Goal: Find specific page/section: Find specific page/section

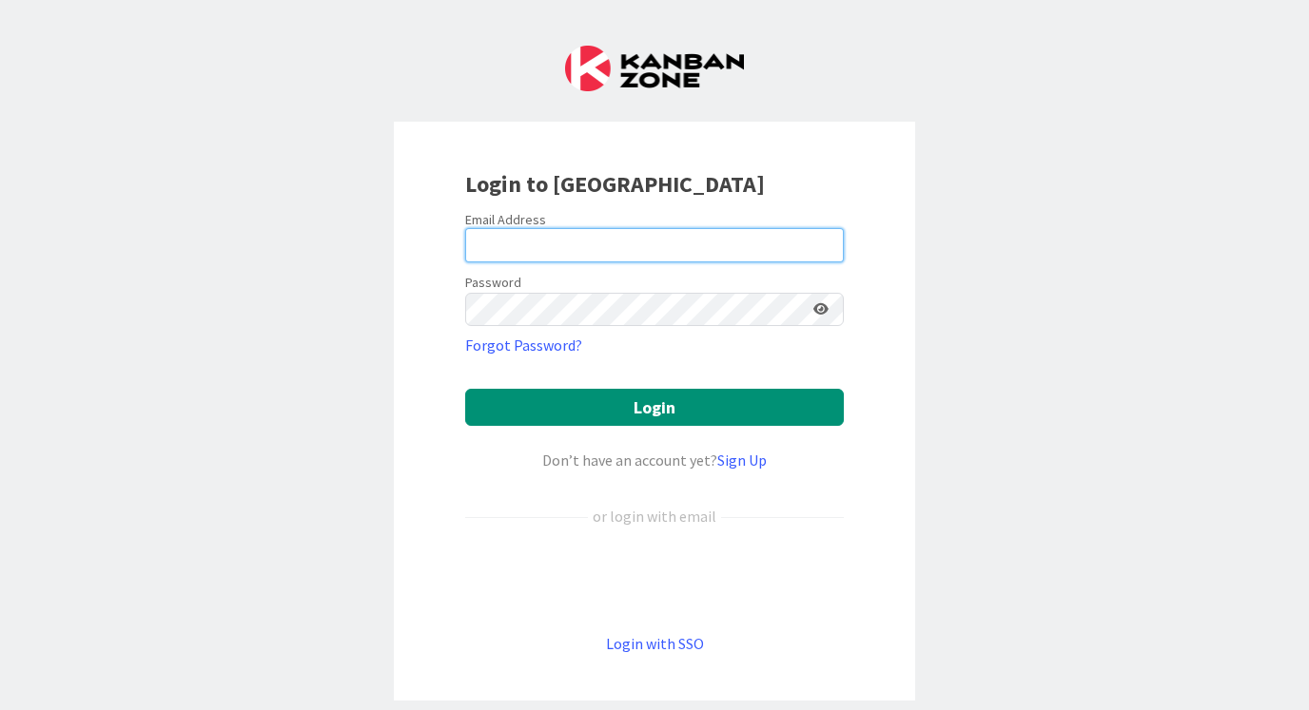
click at [522, 243] on input "email" at bounding box center [654, 245] width 379 height 34
type input "[PERSON_NAME][EMAIL_ADDRESS][DOMAIN_NAME]"
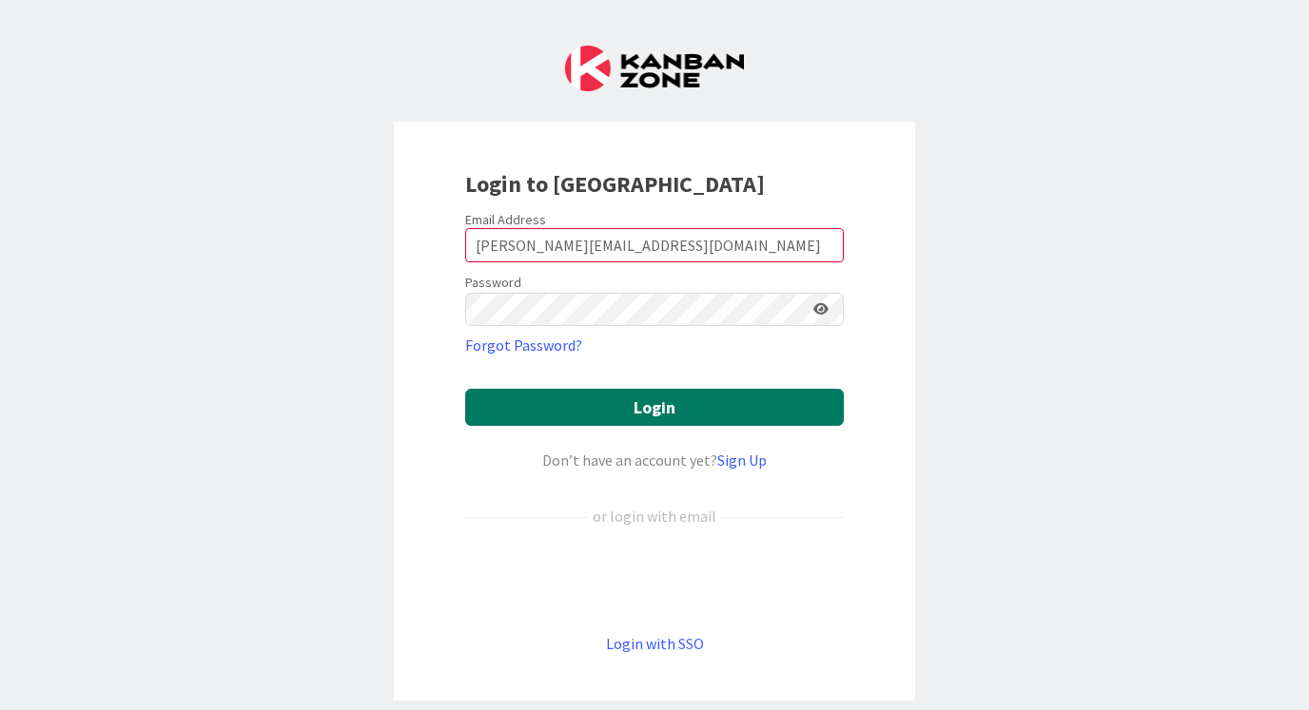
click at [647, 406] on button "Login" at bounding box center [654, 407] width 379 height 37
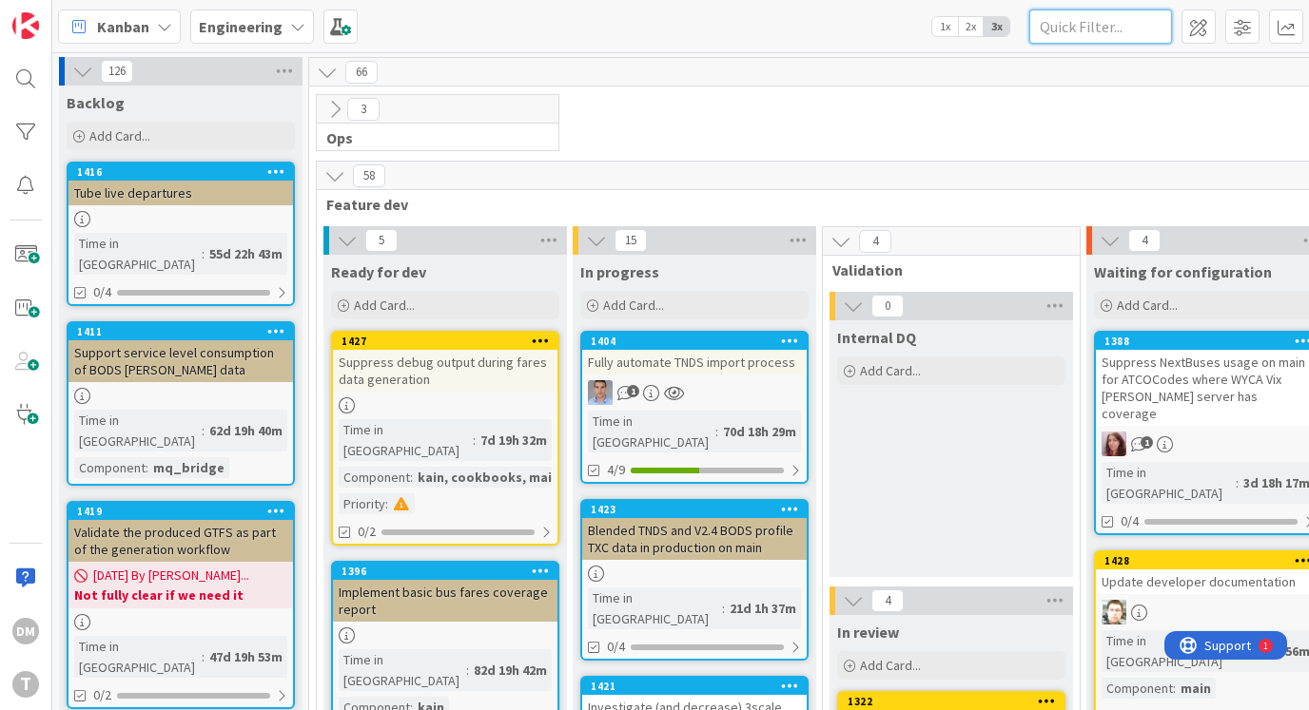
click at [1112, 29] on input "text" at bounding box center [1100, 27] width 143 height 34
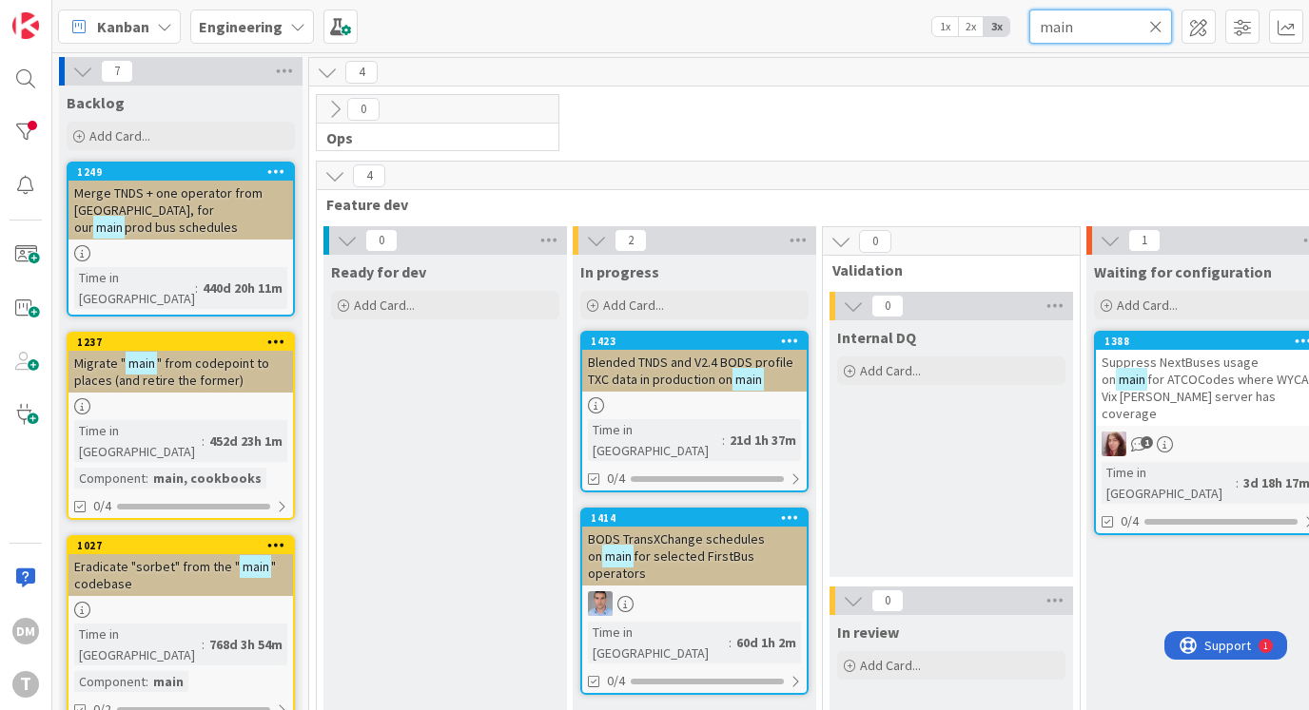
type input "main"
click at [218, 219] on span "prod bus schedules" at bounding box center [181, 227] width 113 height 17
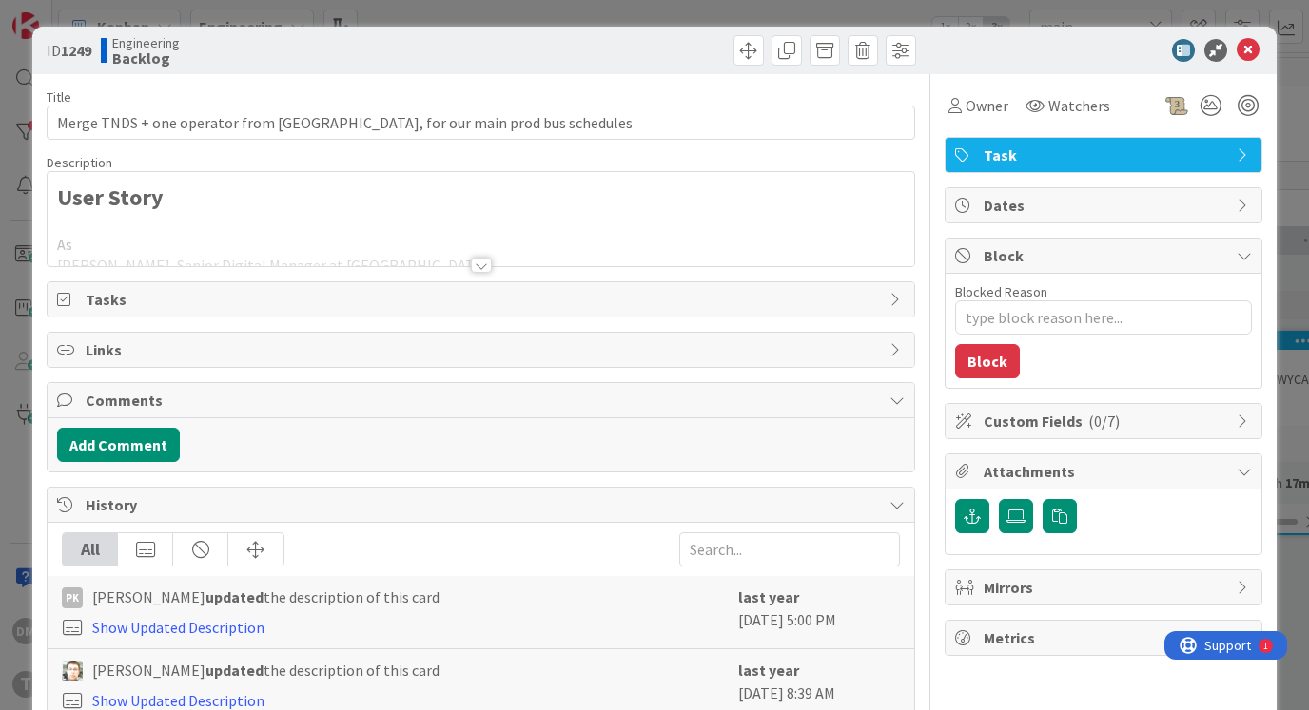
click at [479, 262] on div at bounding box center [481, 265] width 21 height 15
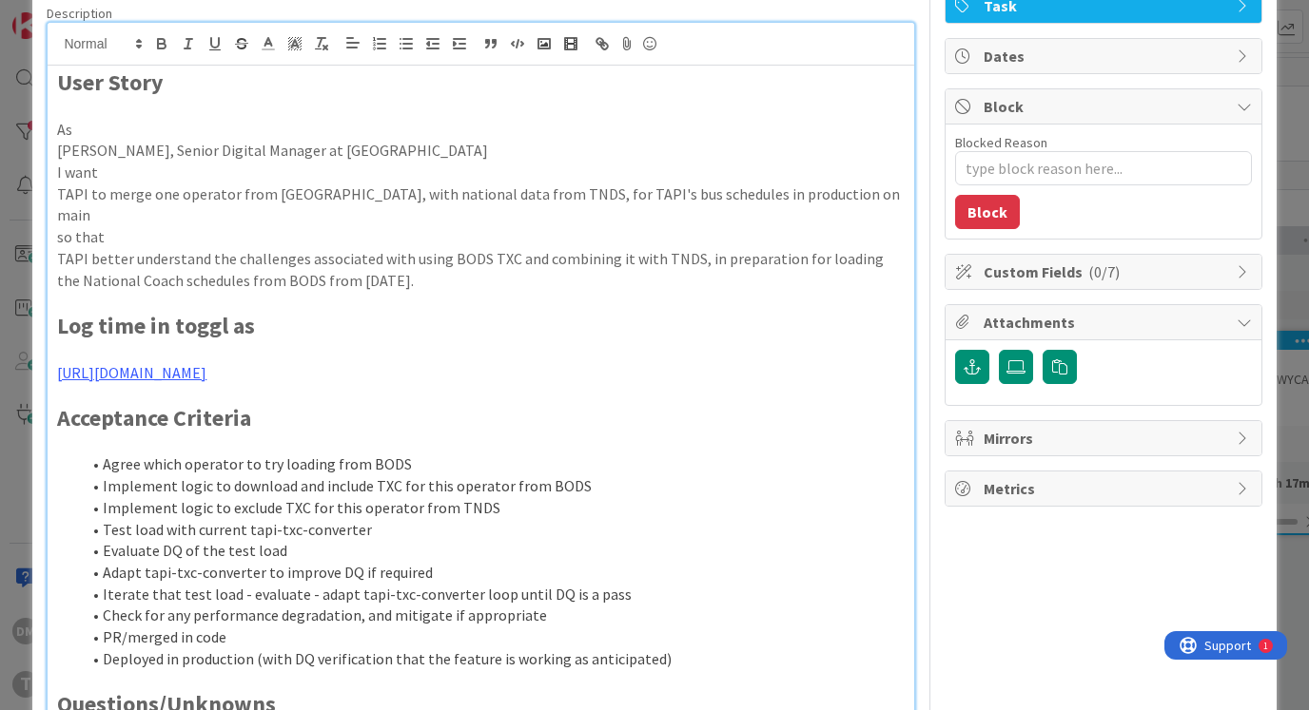
scroll to position [158, 0]
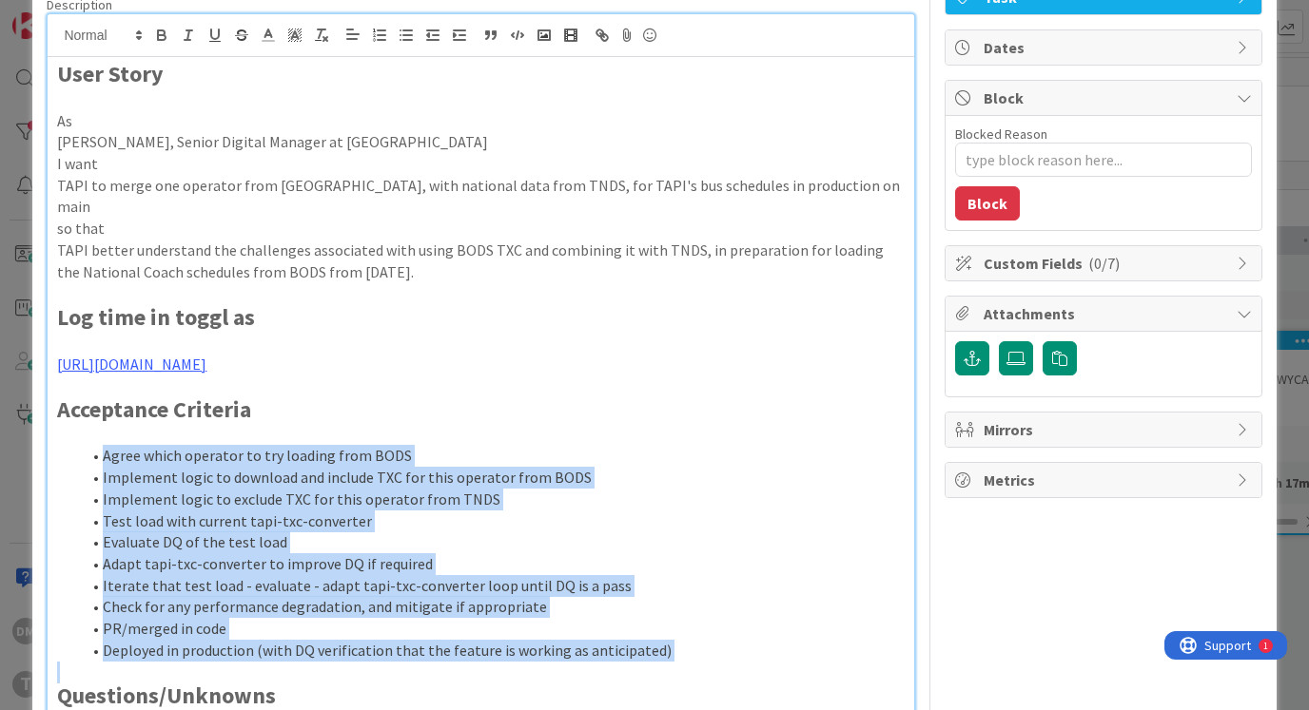
drag, startPoint x: 676, startPoint y: 645, endPoint x: 66, endPoint y: 435, distance: 645.8
copy ol "Agree which operator to try loading from BODS Implement logic to download and i…"
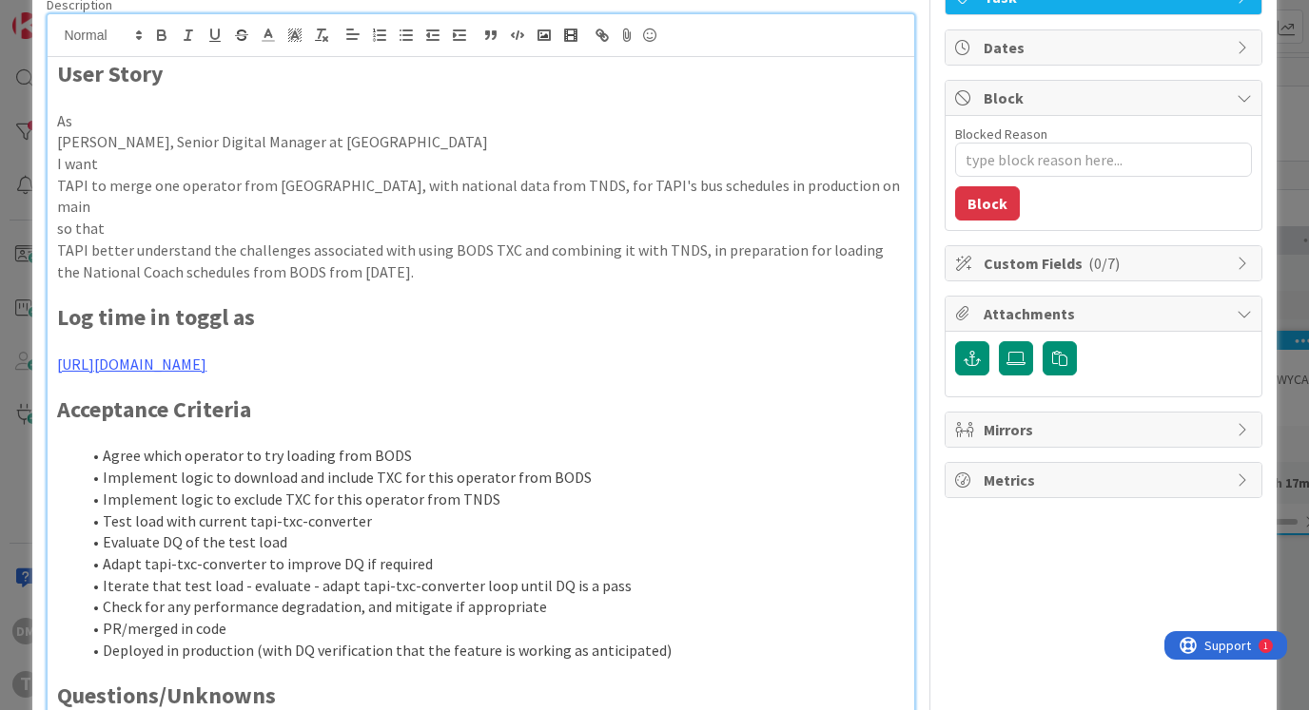
click at [407, 258] on p "TAPI better understand the challenges associated with using BODS TXC and combin…" at bounding box center [480, 261] width 846 height 43
click at [425, 240] on p "TAPI better understand the challenges associated with using BODS TXC and combin…" at bounding box center [480, 261] width 846 height 43
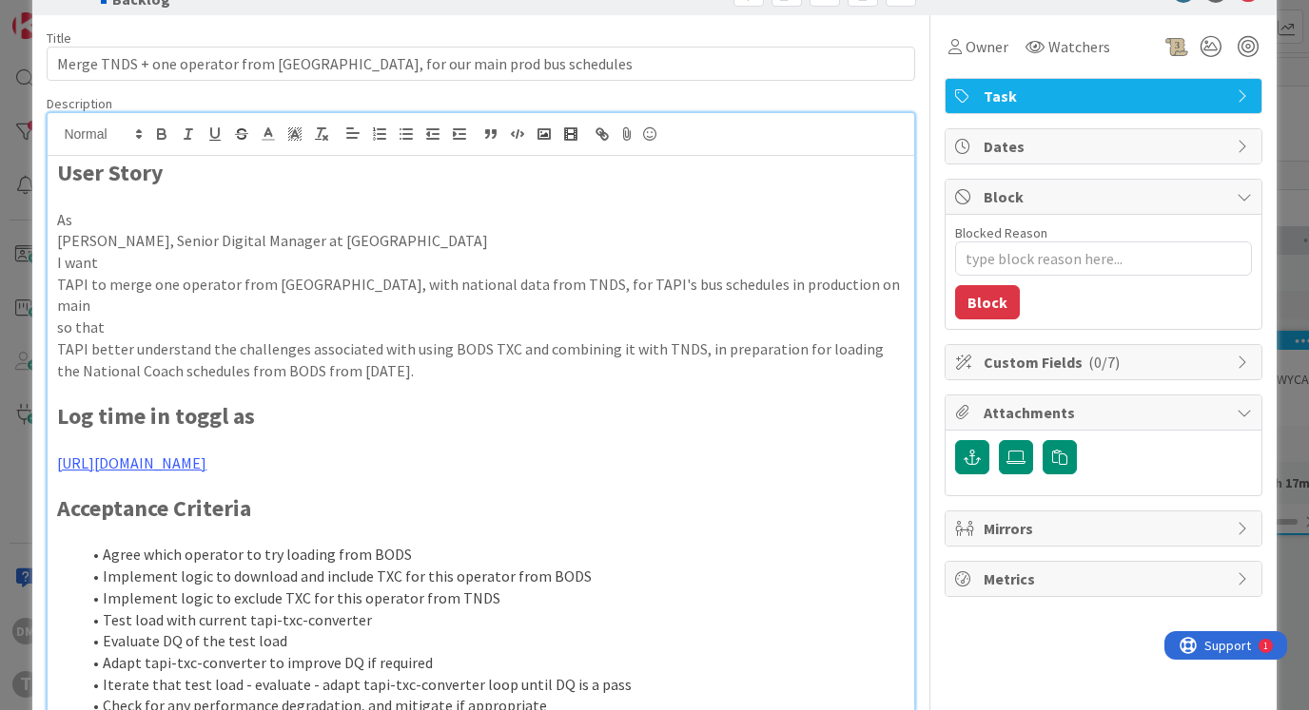
scroll to position [0, 0]
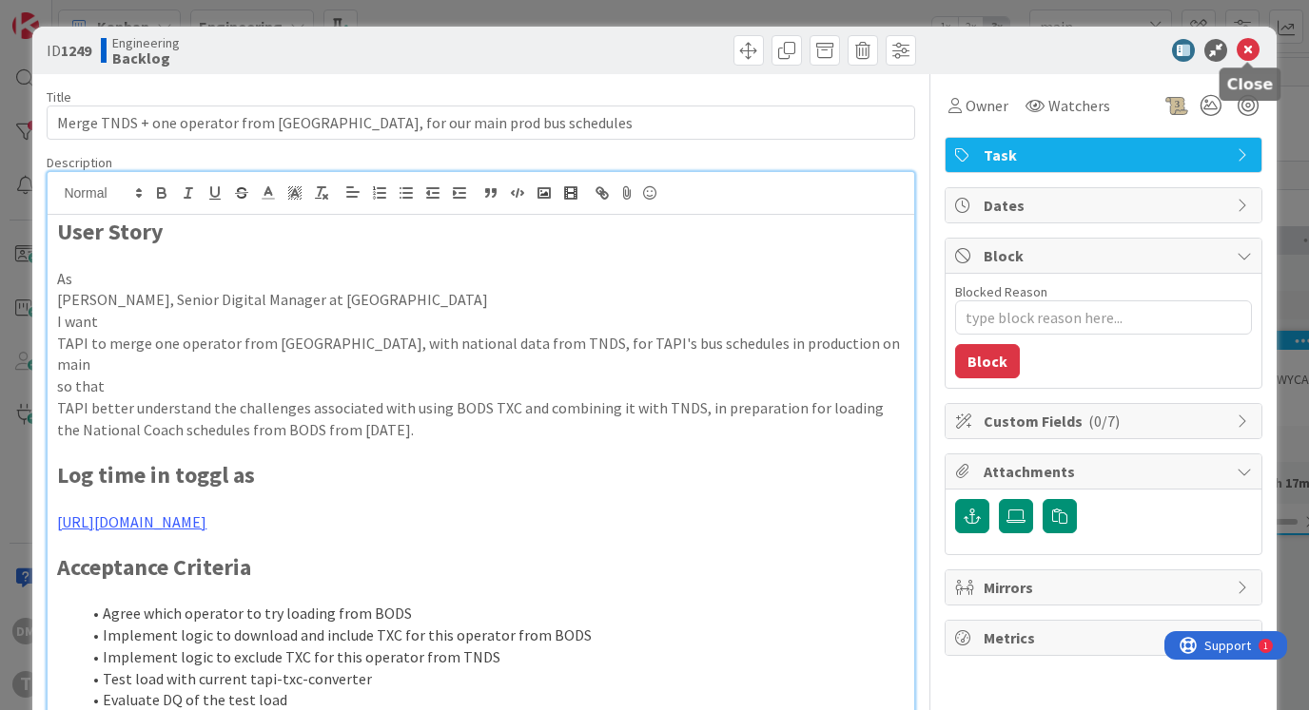
click at [1253, 49] on icon at bounding box center [1247, 50] width 23 height 23
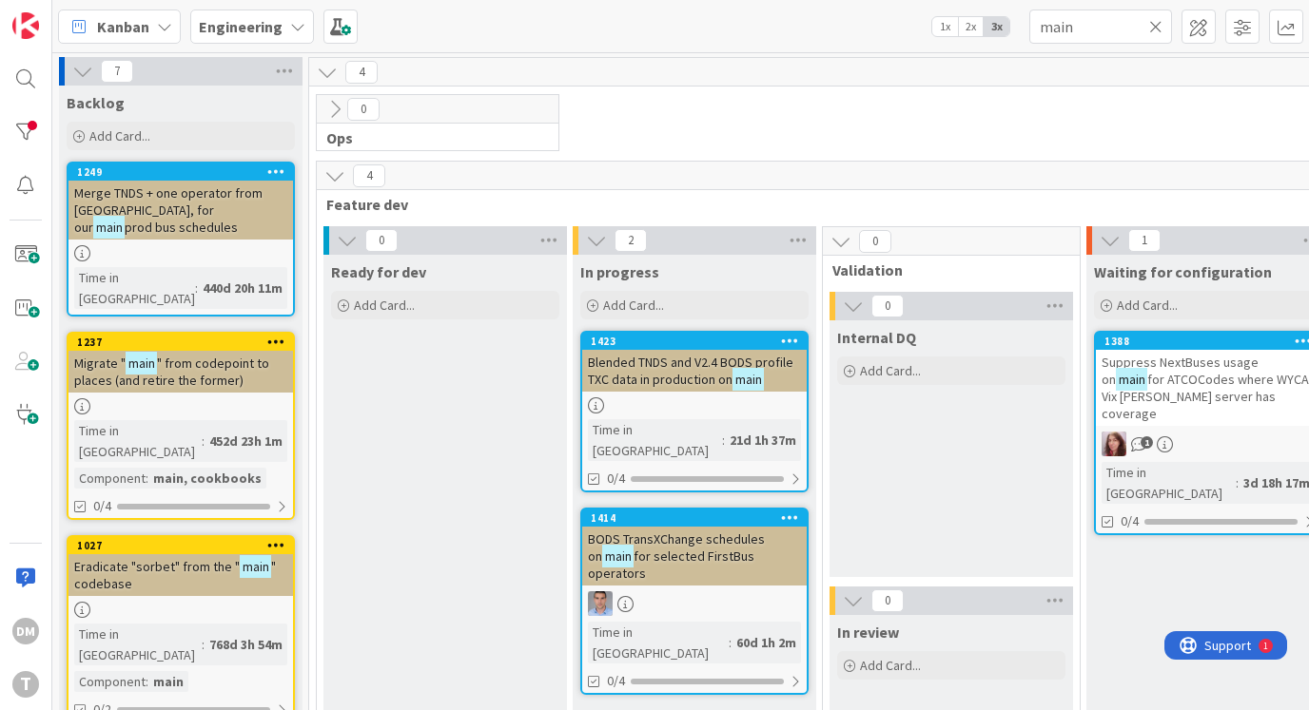
click at [687, 367] on span "Blended TNDS and V2.4 BODS profile TXC data in production on" at bounding box center [690, 371] width 205 height 34
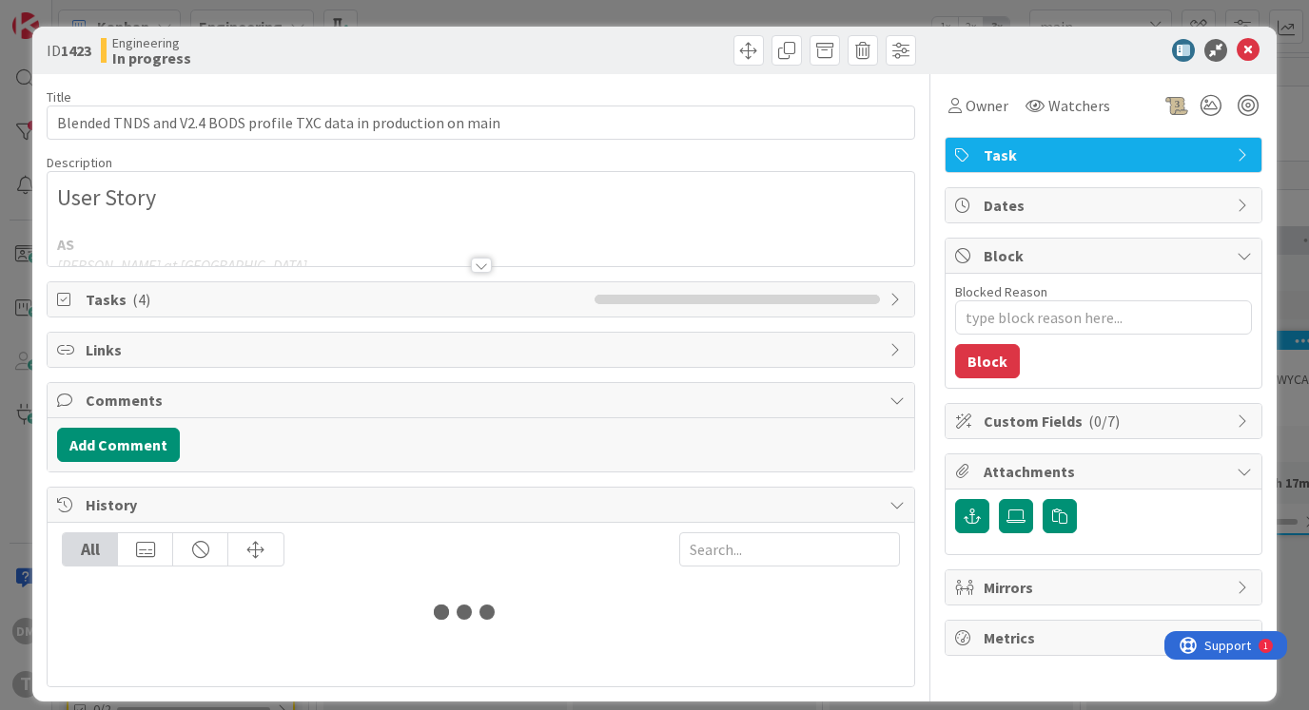
type textarea "x"
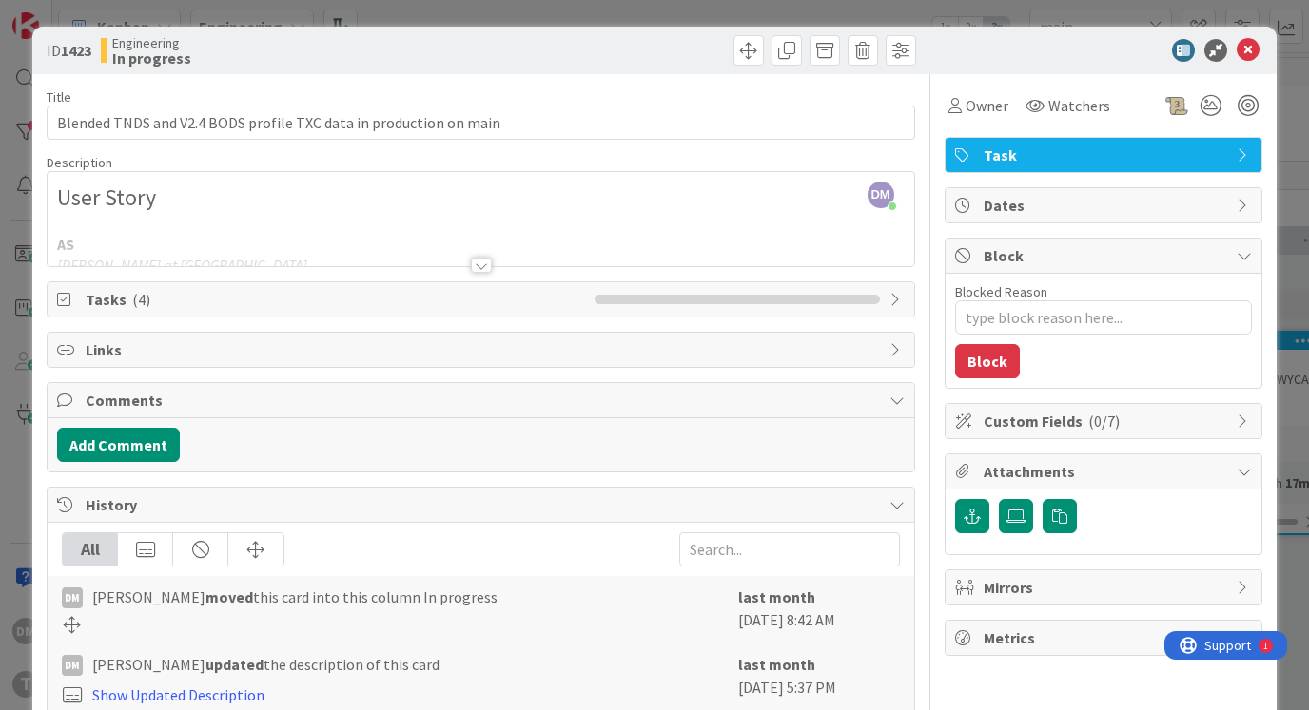
click at [485, 268] on div at bounding box center [481, 265] width 21 height 15
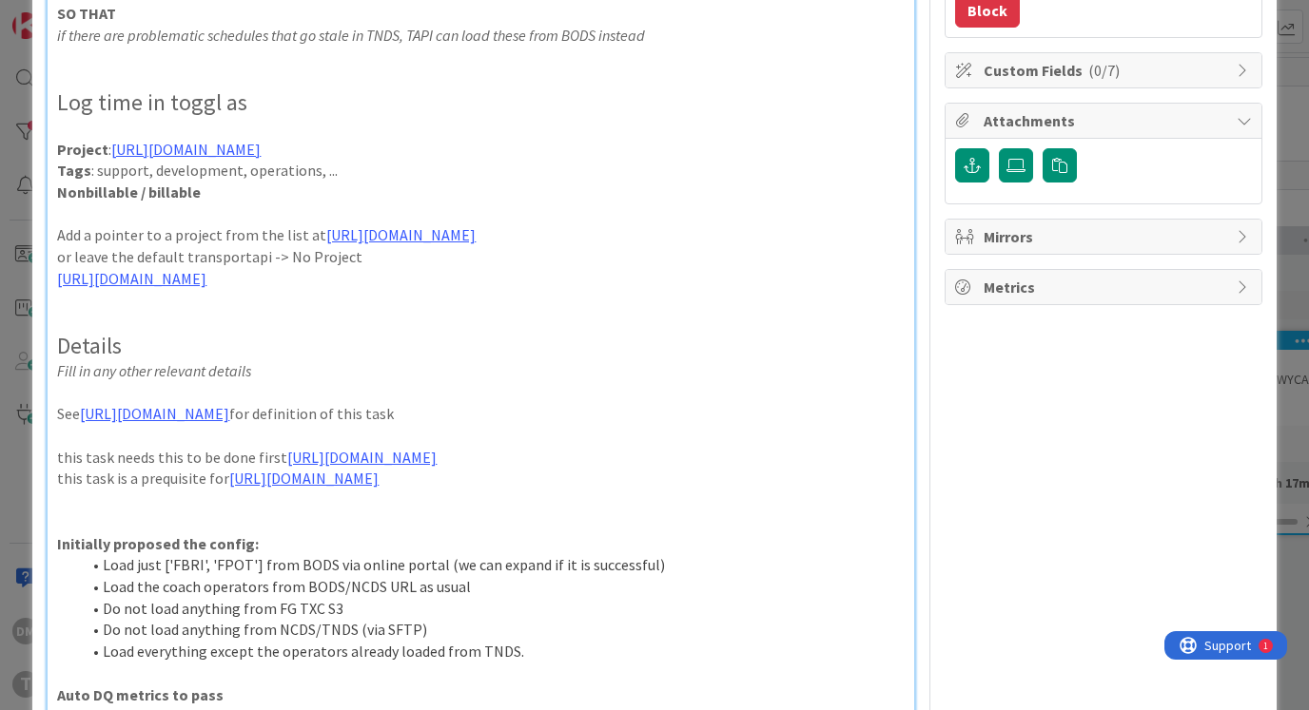
scroll to position [345, 0]
